Goal: Task Accomplishment & Management: Use online tool/utility

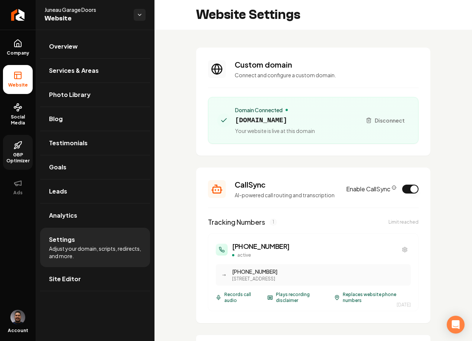
click at [21, 148] on icon at bounding box center [17, 145] width 9 height 9
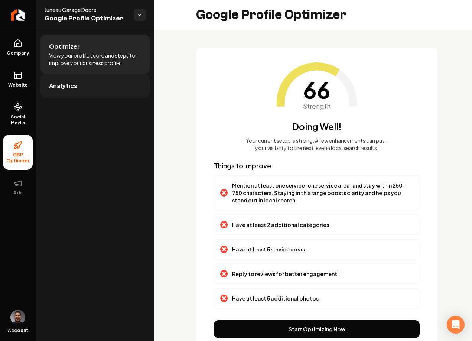
click at [61, 85] on span "Analytics" at bounding box center [63, 85] width 28 height 9
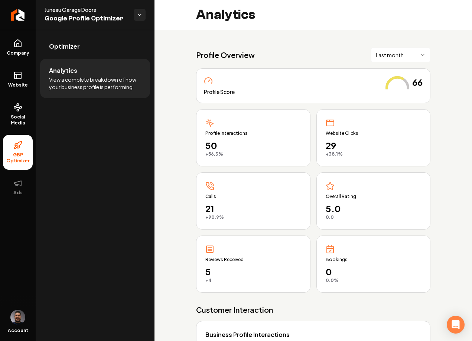
click at [401, 58] on html "Company Website Social Media GBP Optimizer Ads Account Juneau Garage Doors Goog…" at bounding box center [236, 170] width 472 height 341
click at [436, 71] on html "Company Website Social Media GBP Optimizer Ads Account Juneau Garage Doors Goog…" at bounding box center [236, 170] width 472 height 341
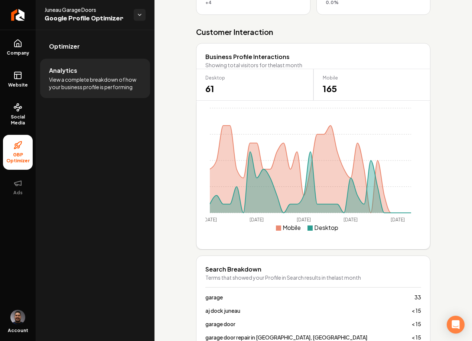
scroll to position [432, 0]
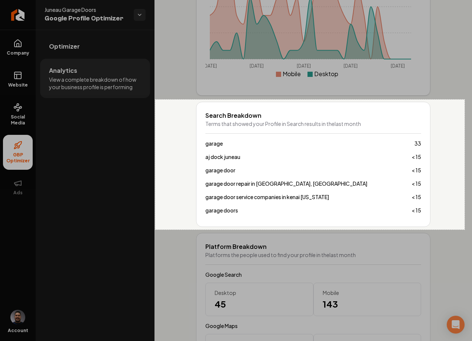
drag, startPoint x: 155, startPoint y: 100, endPoint x: 465, endPoint y: 230, distance: 335.9
click at [465, 230] on div "833 X 350" at bounding box center [236, 170] width 472 height 341
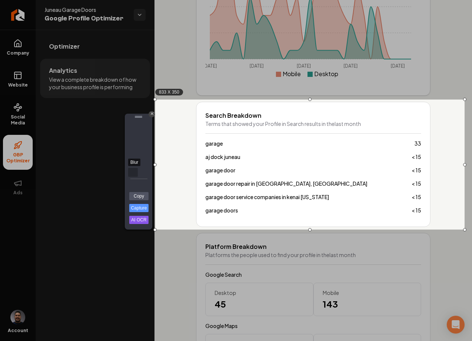
click at [132, 173] on div "Blur" at bounding box center [133, 172] width 10 height 9
click at [139, 210] on link "Capture" at bounding box center [138, 208] width 19 height 8
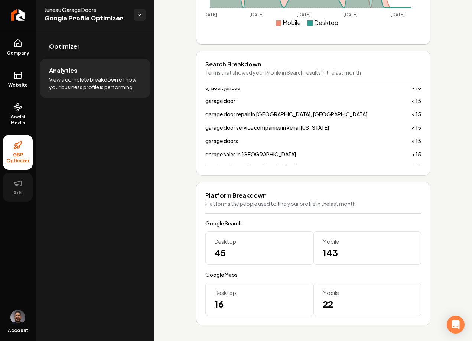
scroll to position [484, 0]
